Goal: Navigation & Orientation: Find specific page/section

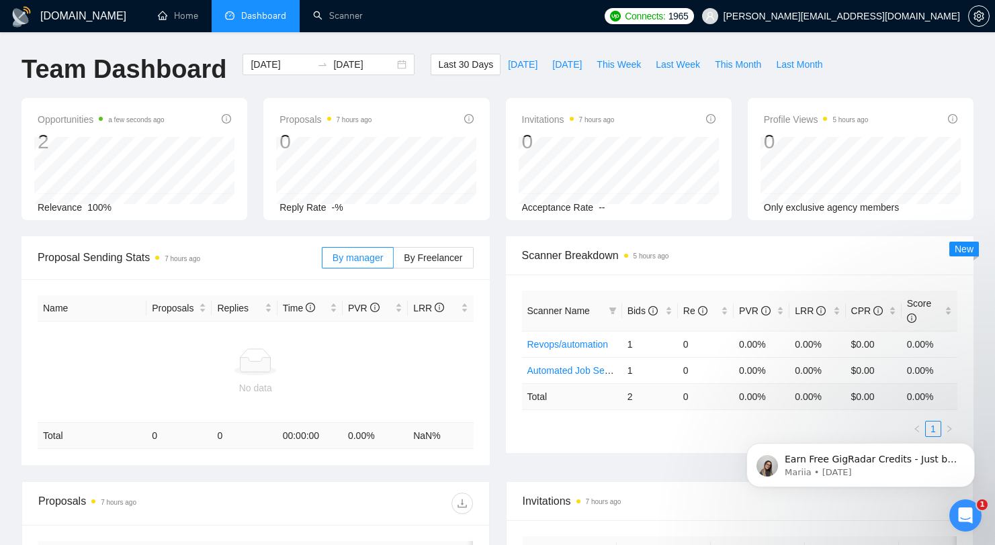
click at [84, 209] on div "Relevance 100%" at bounding box center [134, 207] width 193 height 15
click at [799, 24] on div "Connects: 1965 [PERSON_NAME][EMAIL_ADDRESS][DOMAIN_NAME]" at bounding box center [797, 16] width 385 height 32
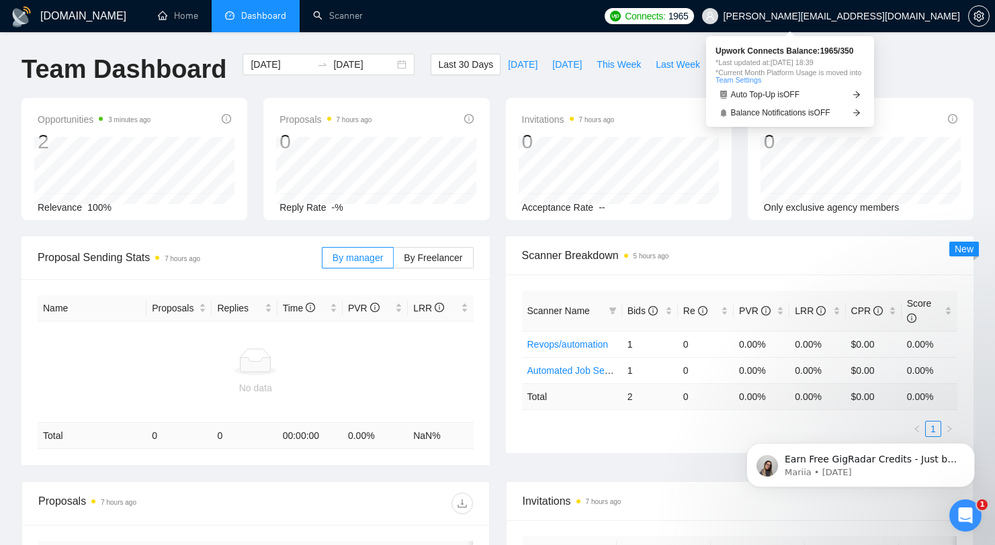
click at [665, 21] on span "Connects:" at bounding box center [645, 16] width 40 height 15
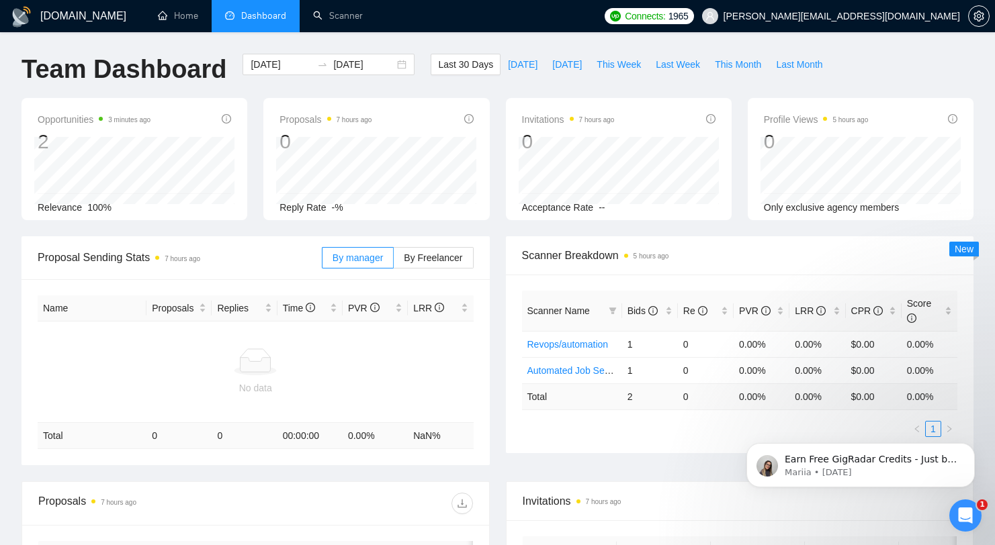
click at [665, 9] on span "Connects:" at bounding box center [645, 16] width 40 height 15
click at [689, 19] on span "1965" at bounding box center [678, 16] width 20 height 15
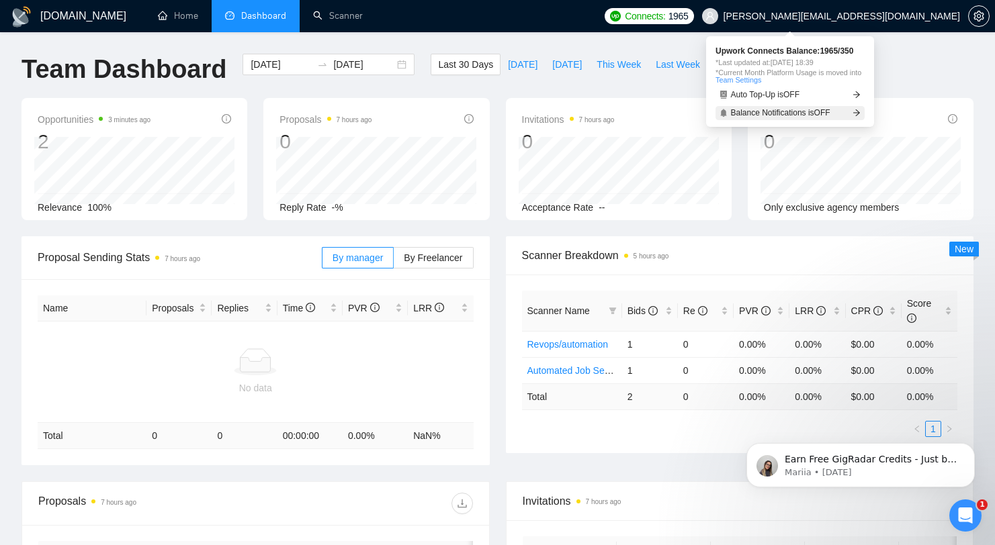
click at [843, 115] on link "Balance Notifications is OFF" at bounding box center [789, 113] width 149 height 14
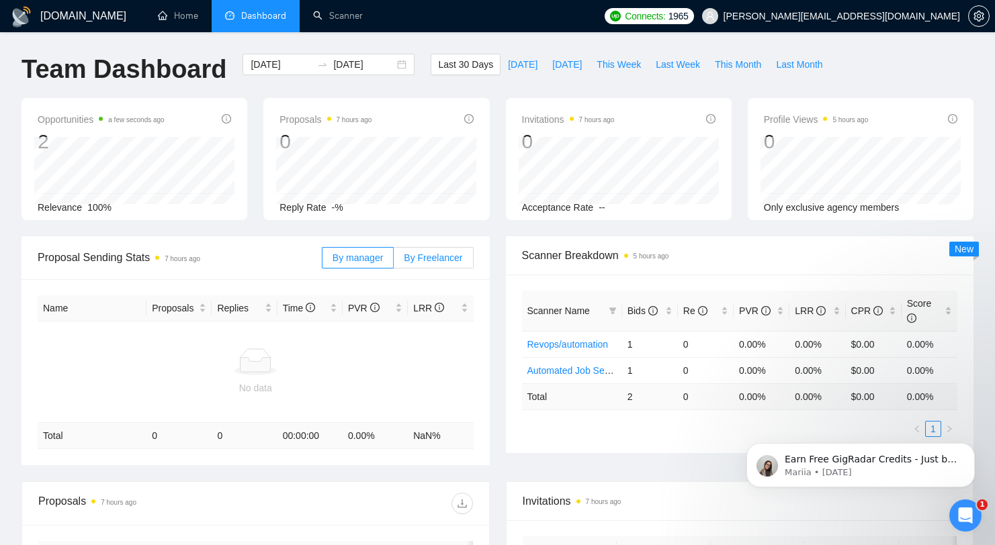
click at [445, 260] on span "By Freelancer" at bounding box center [433, 258] width 58 height 11
click at [394, 261] on input "By Freelancer" at bounding box center [394, 261] width 0 height 0
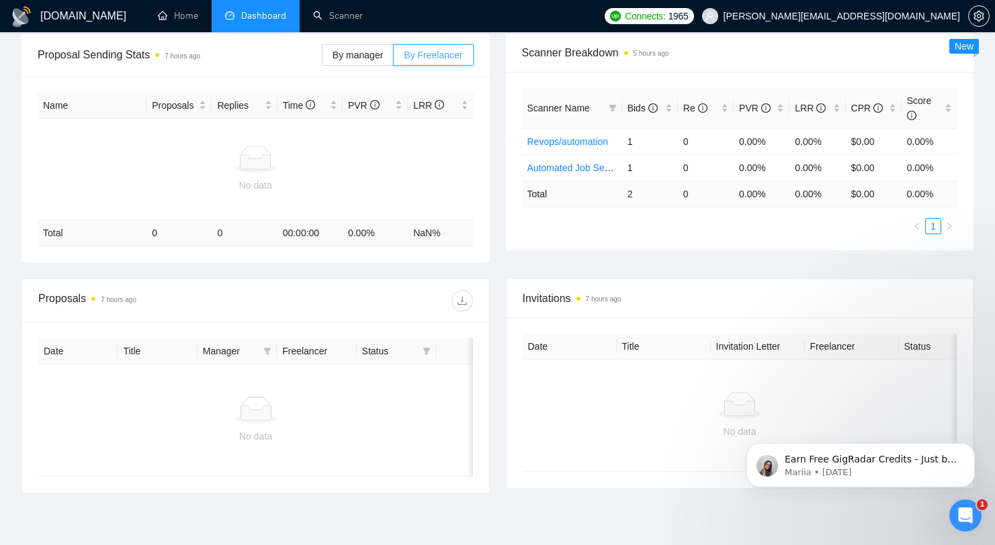
scroll to position [55, 0]
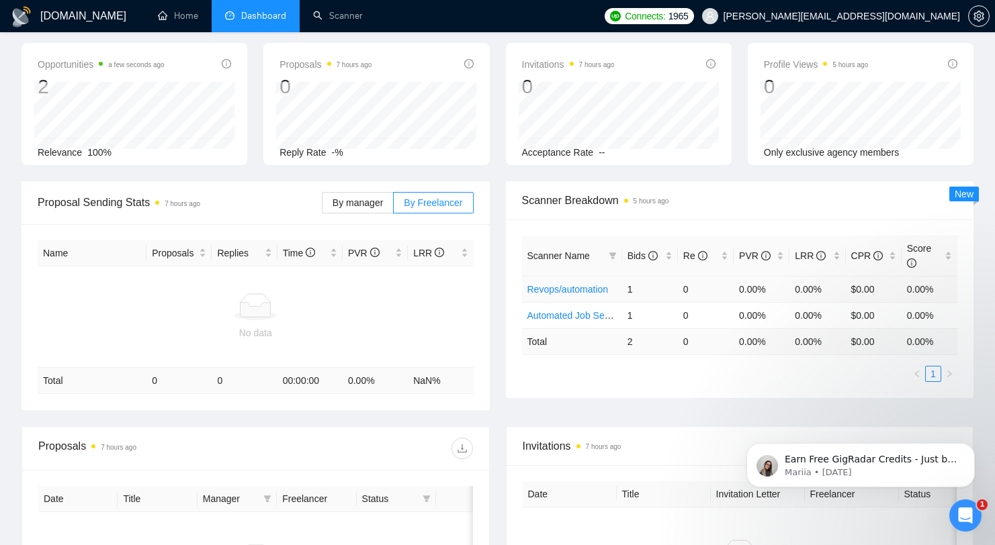
click at [570, 290] on link "Revops/automation" at bounding box center [567, 289] width 81 height 11
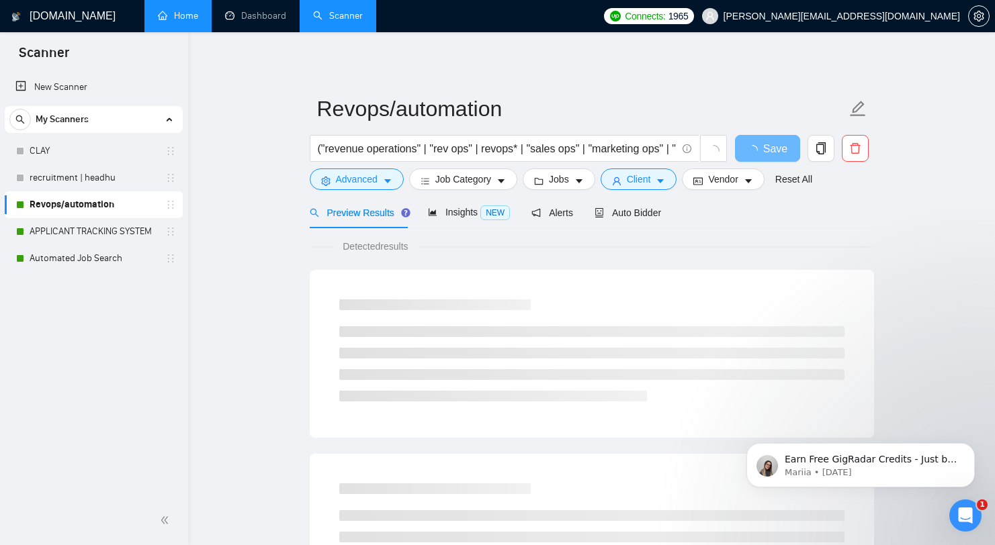
click at [189, 19] on link "Home" at bounding box center [178, 15] width 40 height 11
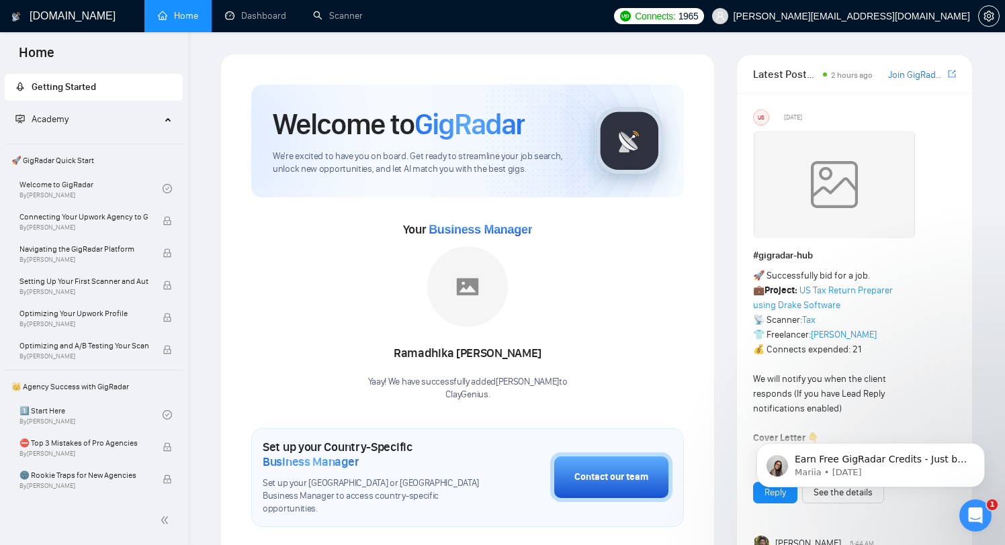
click at [165, 21] on link "Home" at bounding box center [178, 15] width 40 height 11
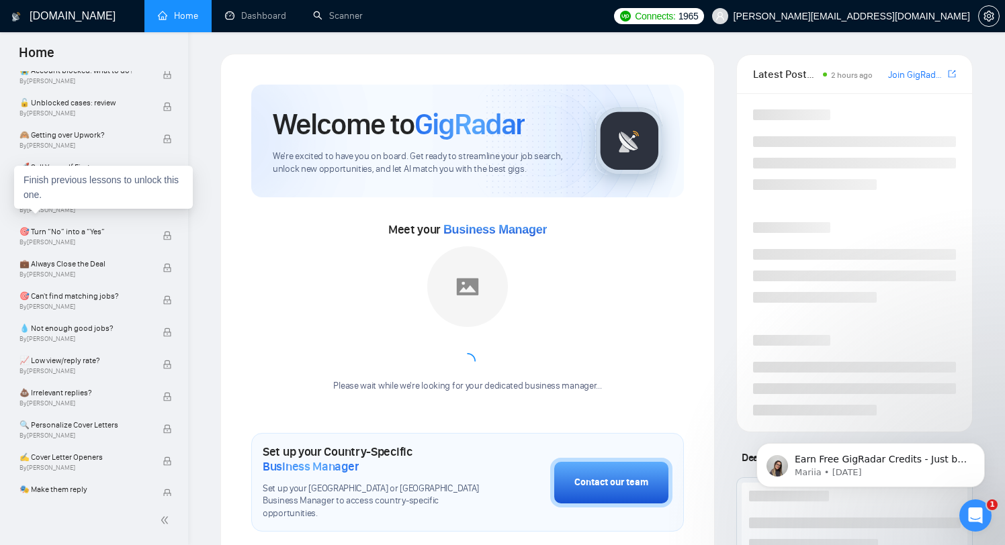
scroll to position [719, 0]
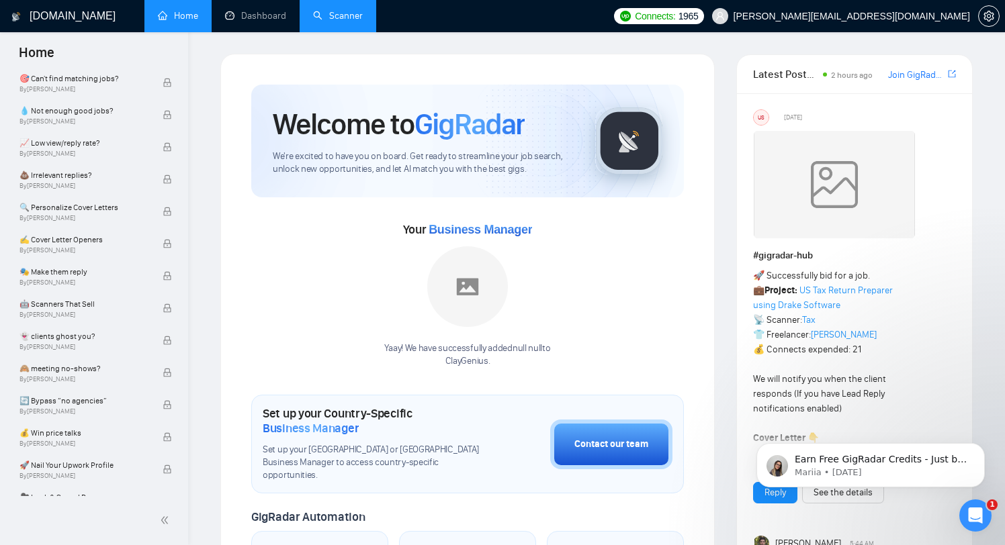
click at [327, 21] on link "Scanner" at bounding box center [338, 15] width 50 height 11
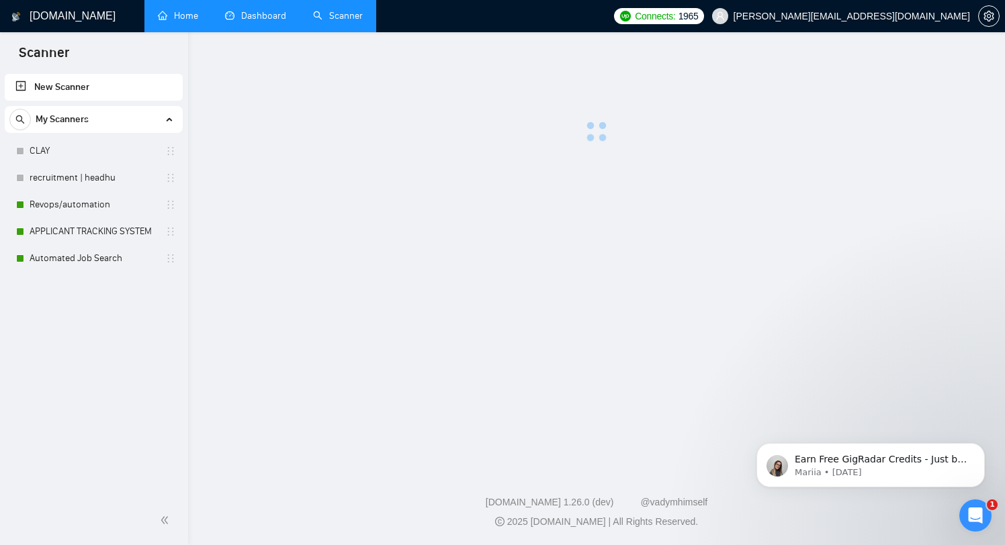
click at [267, 17] on link "Dashboard" at bounding box center [255, 15] width 61 height 11
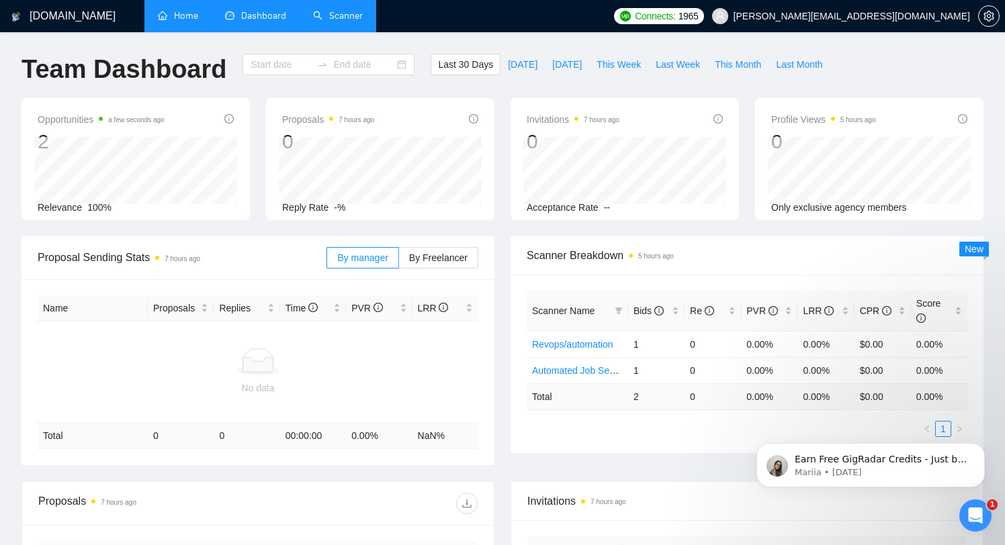
type input "[DATE]"
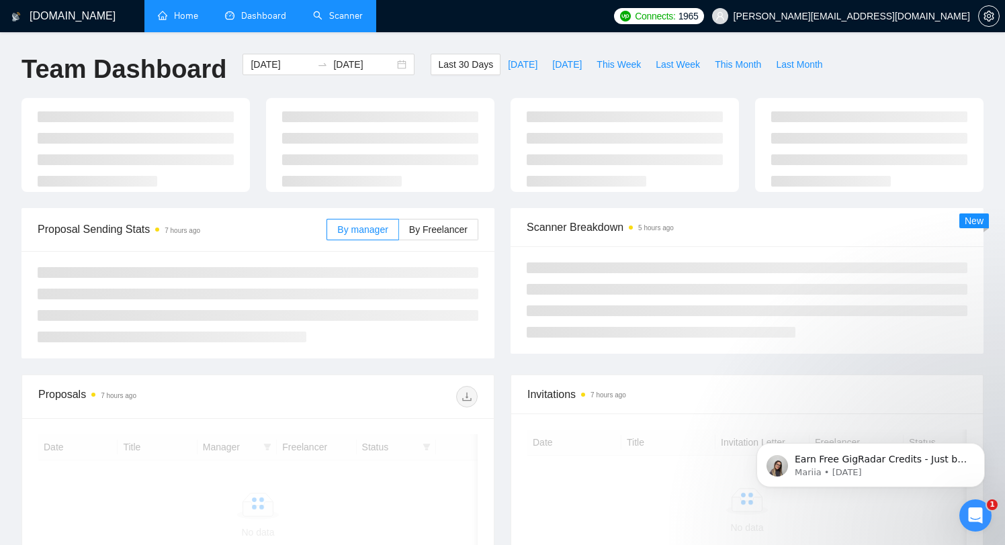
click at [267, 17] on span "Dashboard" at bounding box center [263, 15] width 45 height 11
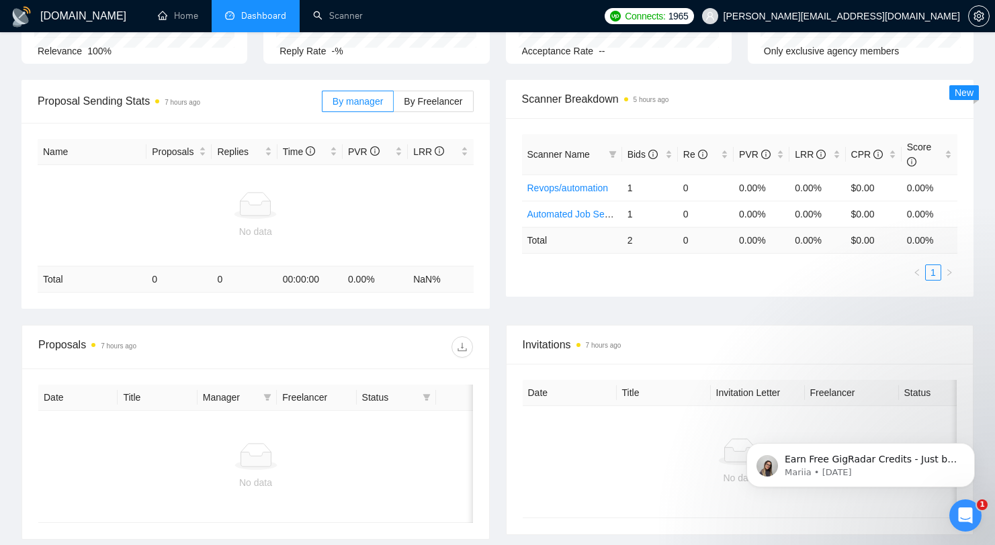
scroll to position [16, 0]
